Goal: Task Accomplishment & Management: Manage account settings

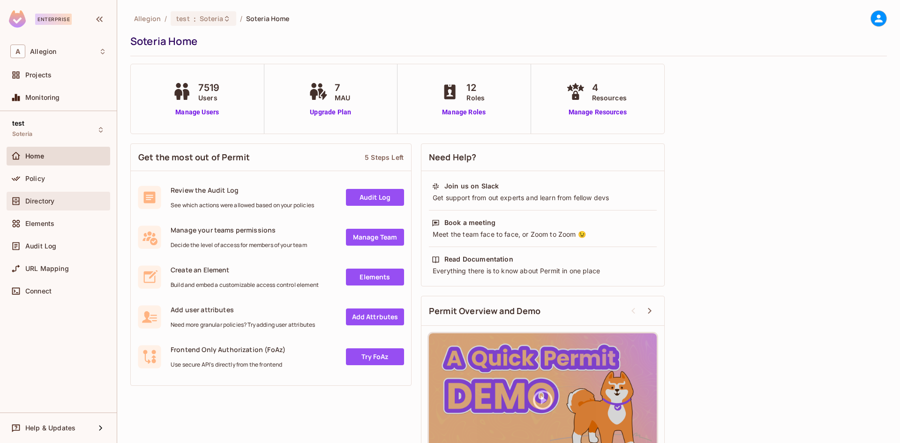
click at [69, 197] on div "Directory" at bounding box center [65, 200] width 81 height 7
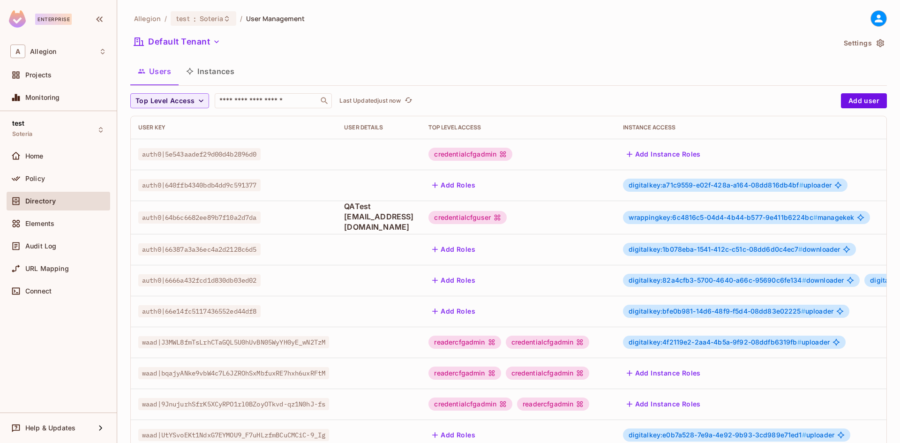
scroll to position [219, 0]
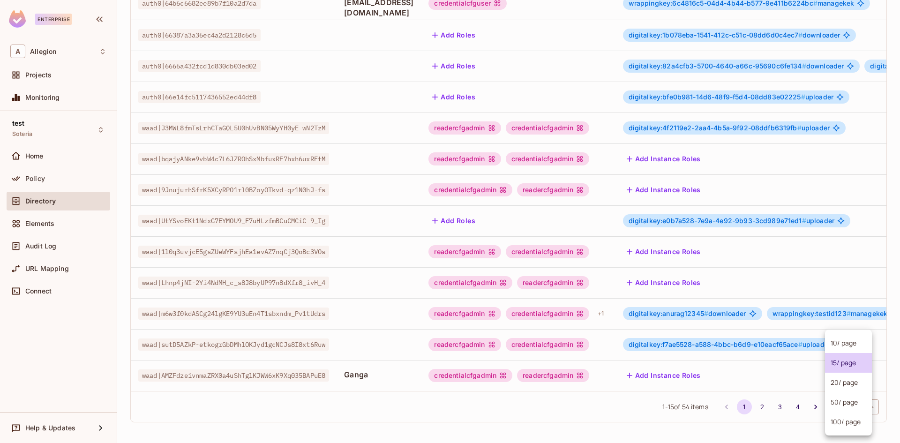
click at [848, 410] on body "Enterprise A Allegion Projects Monitoring test Soteria Home Policy Directory El…" at bounding box center [450, 221] width 900 height 443
click at [834, 414] on li "100 / page" at bounding box center [848, 422] width 47 height 20
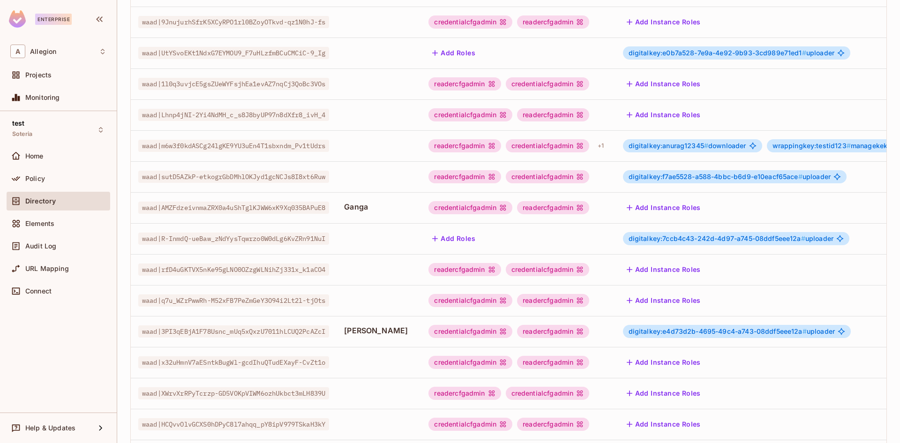
scroll to position [388, 0]
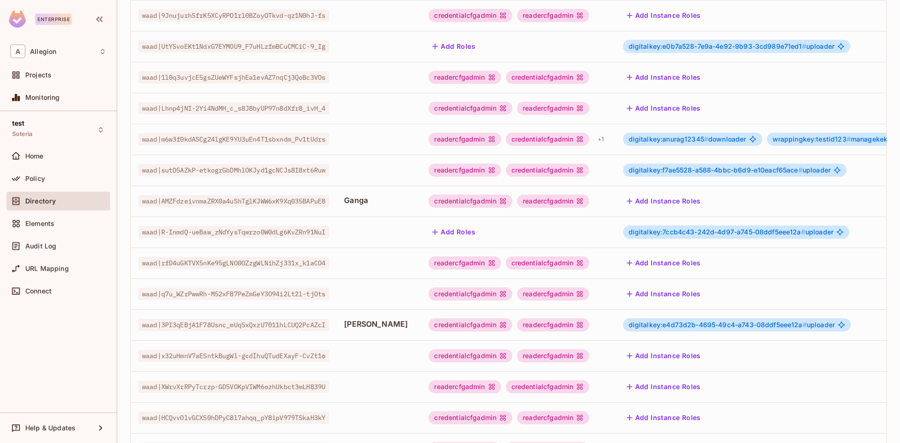
click at [589, 325] on div "readercfgadmin" at bounding box center [553, 324] width 72 height 13
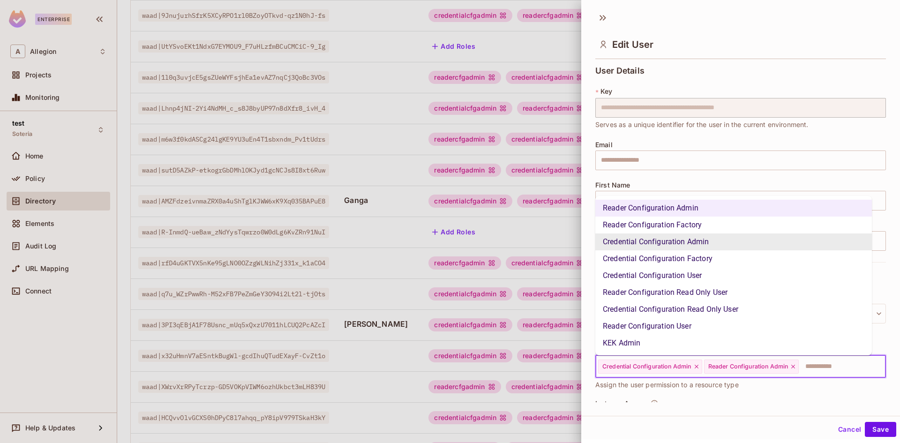
click at [814, 370] on input "text" at bounding box center [833, 366] width 68 height 19
click at [662, 342] on li "KEK Admin" at bounding box center [733, 343] width 276 height 17
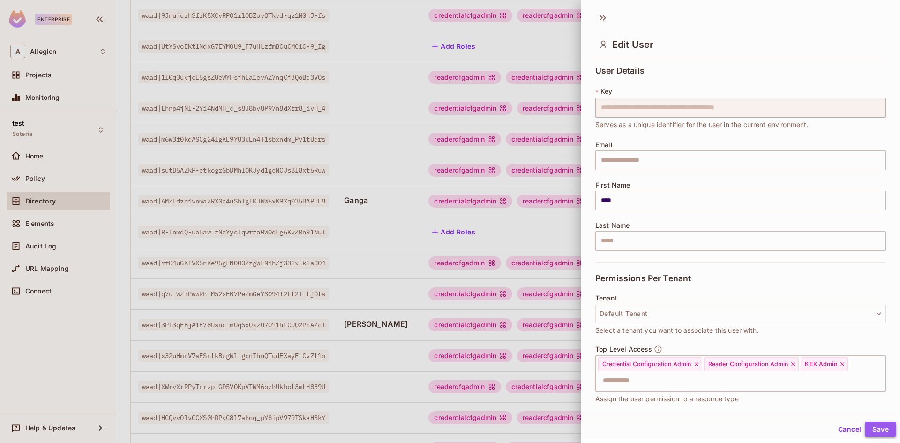
click at [878, 432] on button "Save" at bounding box center [879, 429] width 31 height 15
